Goal: Transaction & Acquisition: Subscribe to service/newsletter

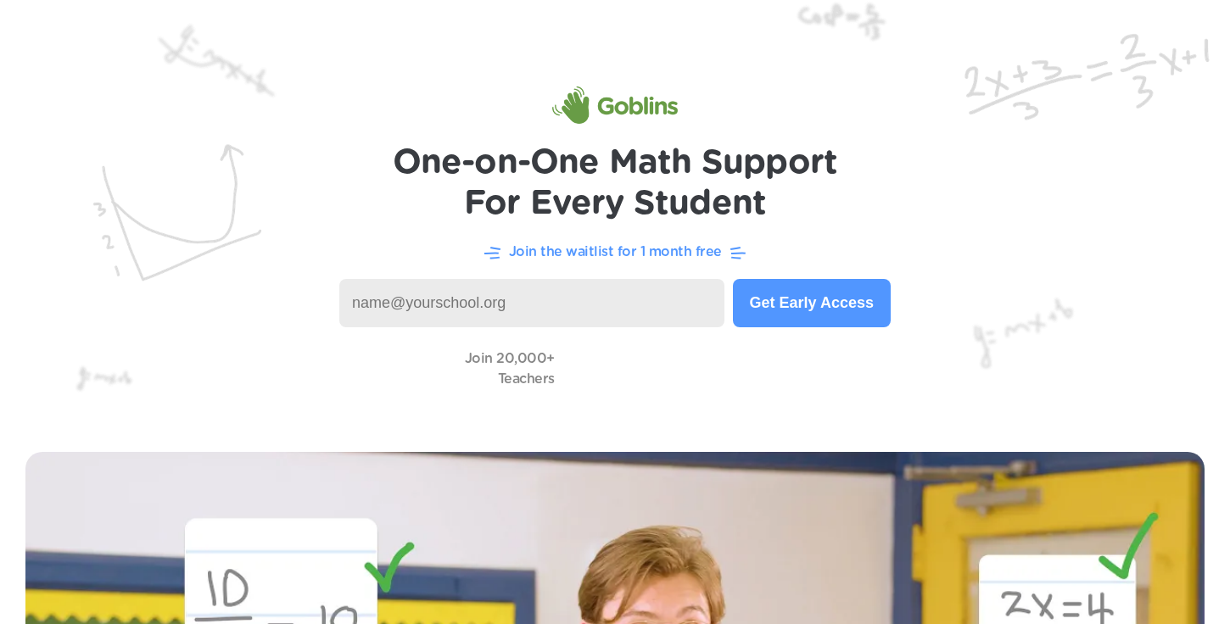
click at [643, 181] on h1 "One-on-One Math Support For Every Student" at bounding box center [615, 182] width 445 height 81
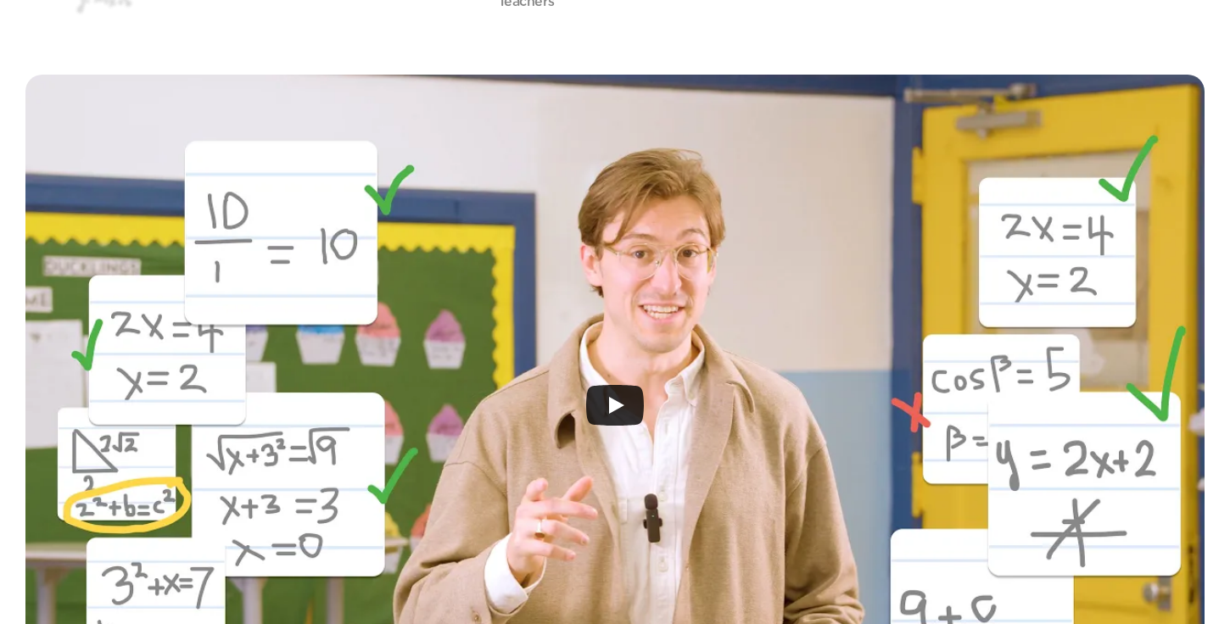
scroll to position [86, 0]
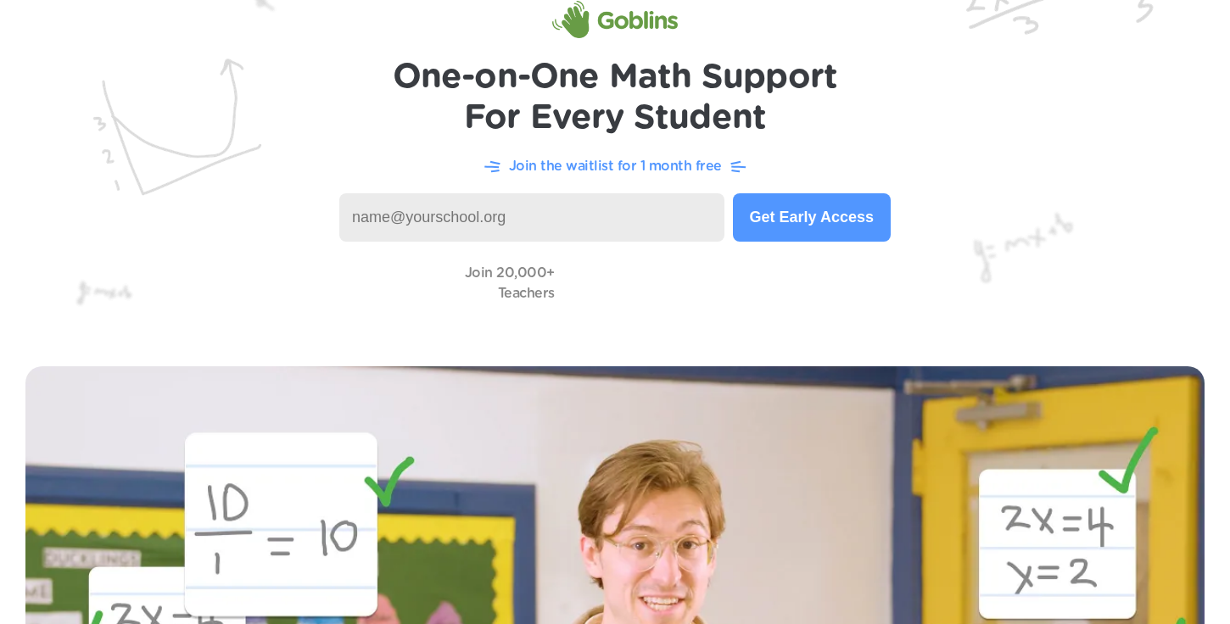
click at [829, 212] on button "Get Early Access" at bounding box center [812, 217] width 158 height 48
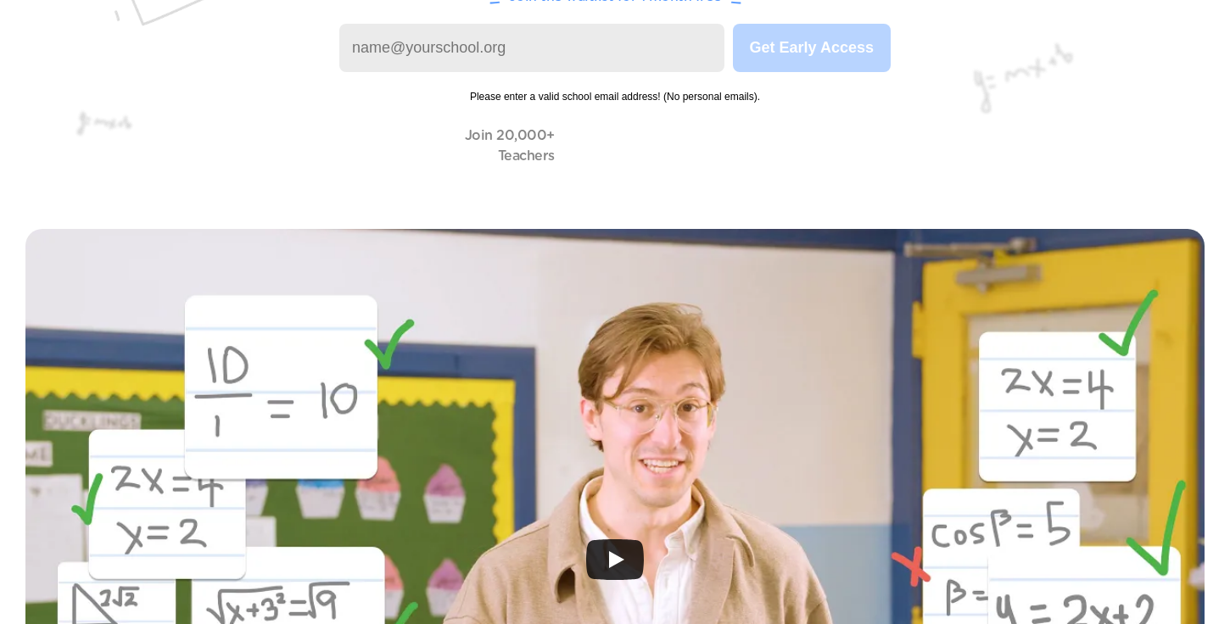
scroll to position [302, 0]
